Goal: Task Accomplishment & Management: Use online tool/utility

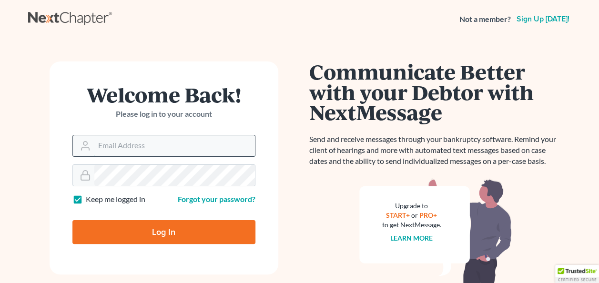
click at [190, 147] on input "Email Address" at bounding box center [174, 145] width 161 height 21
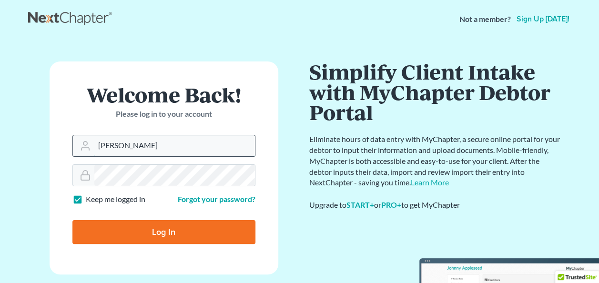
type input "[EMAIL_ADDRESS][DOMAIN_NAME]"
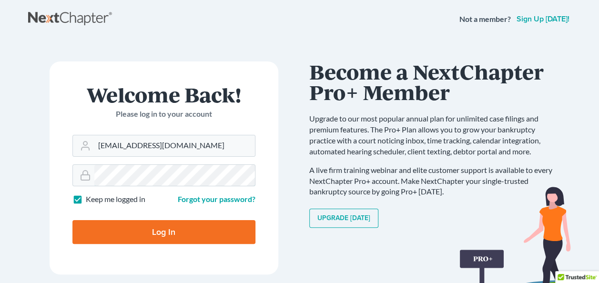
click at [72, 220] on input "Log In" at bounding box center [163, 232] width 183 height 24
type input "Thinking..."
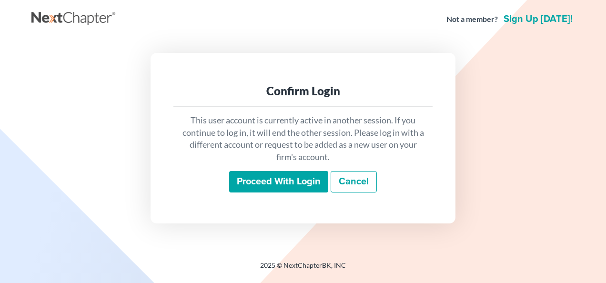
click at [273, 179] on input "Proceed with login" at bounding box center [278, 182] width 99 height 22
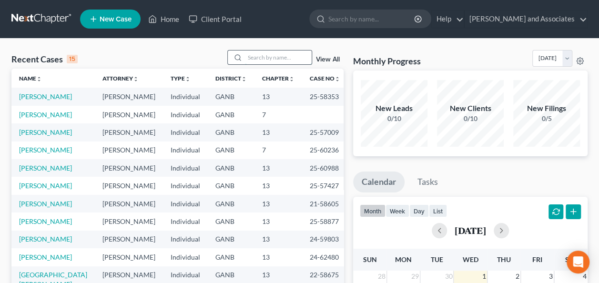
click at [260, 52] on input "search" at bounding box center [278, 58] width 67 height 14
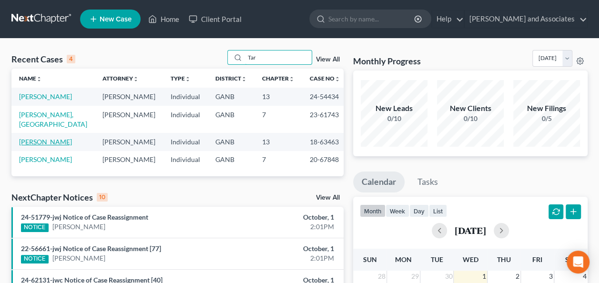
type input "Tar"
click at [35, 138] on link "Wimbush, Tartil" at bounding box center [45, 142] width 53 height 8
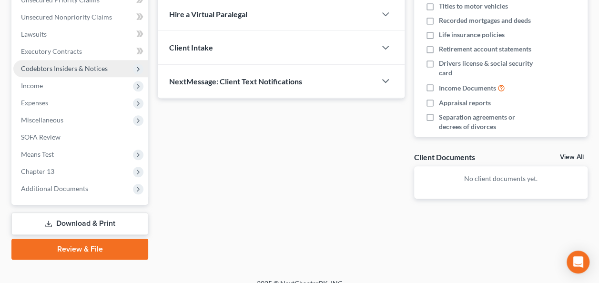
scroll to position [238, 0]
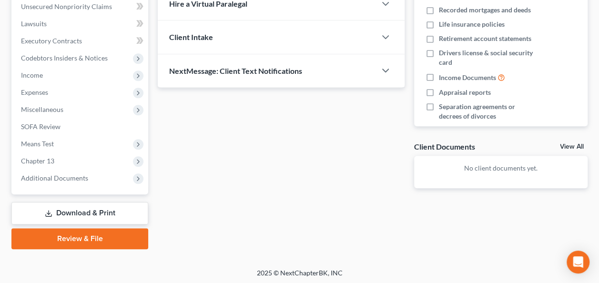
click at [73, 210] on link "Download & Print" at bounding box center [79, 213] width 137 height 22
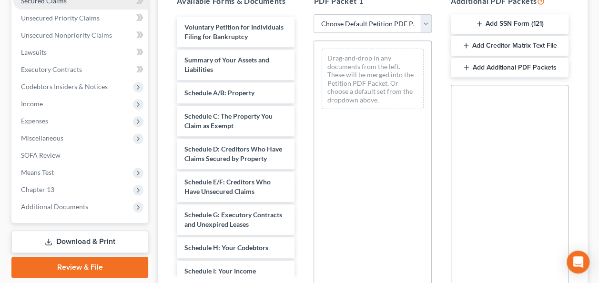
scroll to position [238, 0]
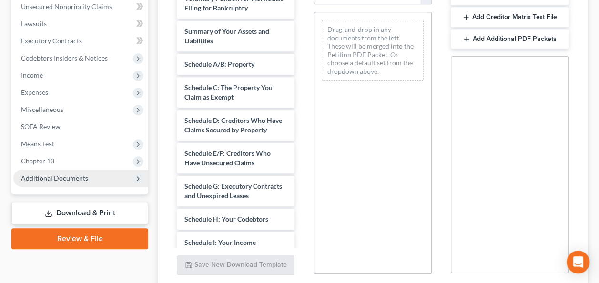
click at [61, 177] on span "Additional Documents" at bounding box center [54, 178] width 67 height 8
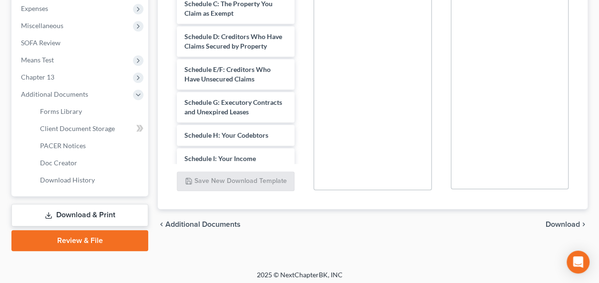
scroll to position [325, 0]
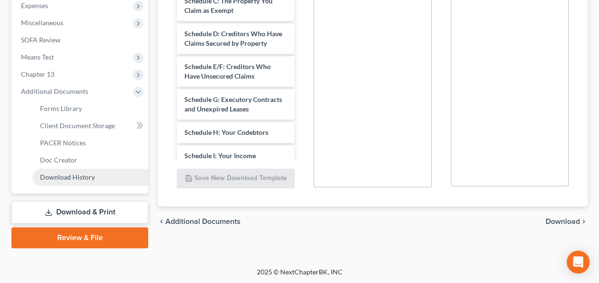
click at [75, 174] on span "Download History" at bounding box center [67, 177] width 55 height 8
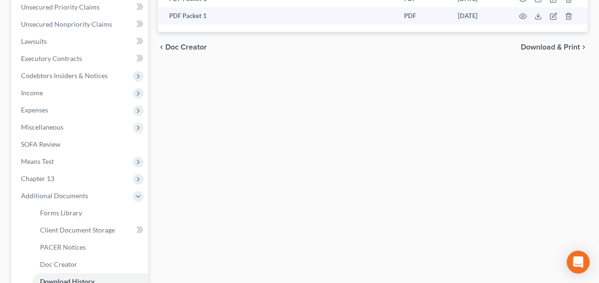
scroll to position [286, 0]
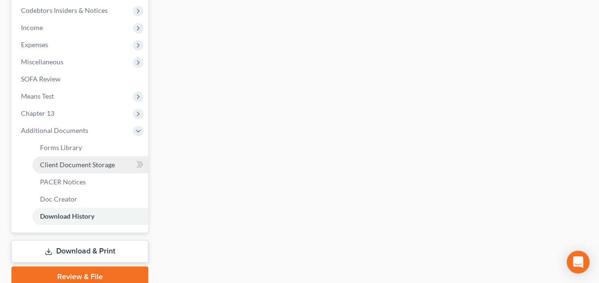
click at [81, 164] on span "Client Document Storage" at bounding box center [77, 165] width 75 height 8
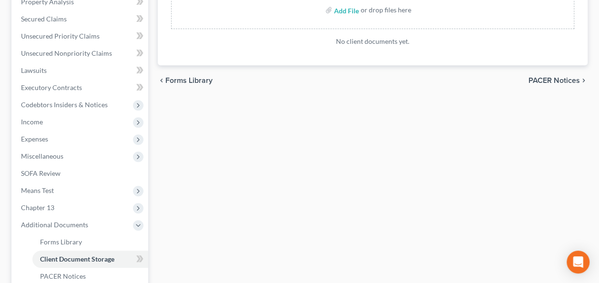
scroll to position [286, 0]
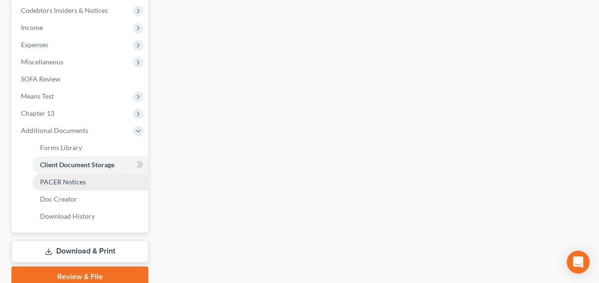
click at [74, 181] on span "PACER Notices" at bounding box center [63, 182] width 46 height 8
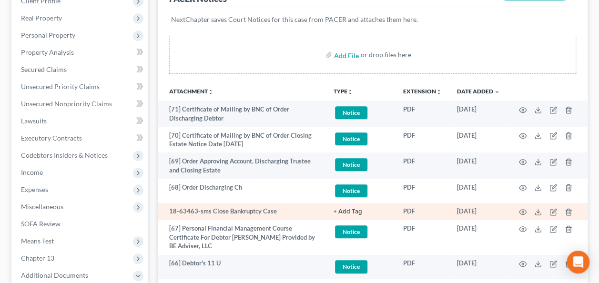
scroll to position [143, 0]
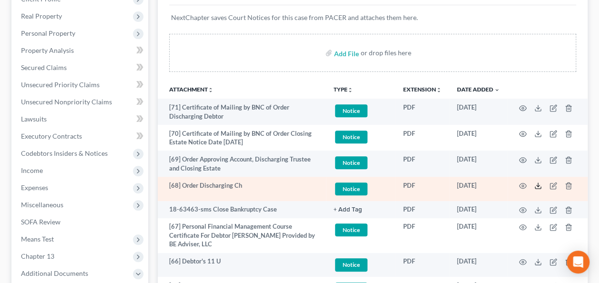
click at [536, 183] on icon at bounding box center [538, 186] width 8 height 8
click at [538, 185] on line at bounding box center [538, 185] width 0 height 4
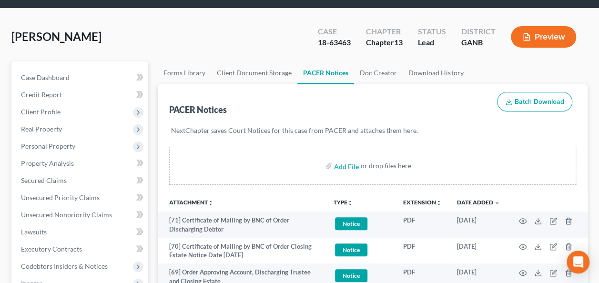
scroll to position [0, 0]
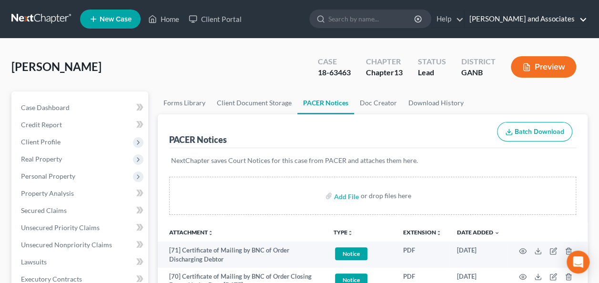
click at [585, 17] on link "Govan and Associates" at bounding box center [526, 18] width 122 height 17
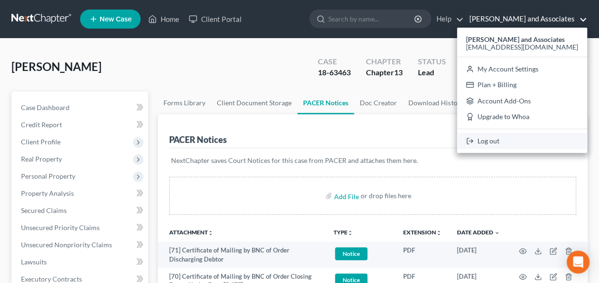
click at [519, 141] on link "Log out" at bounding box center [522, 141] width 130 height 16
